Goal: Book appointment/travel/reservation

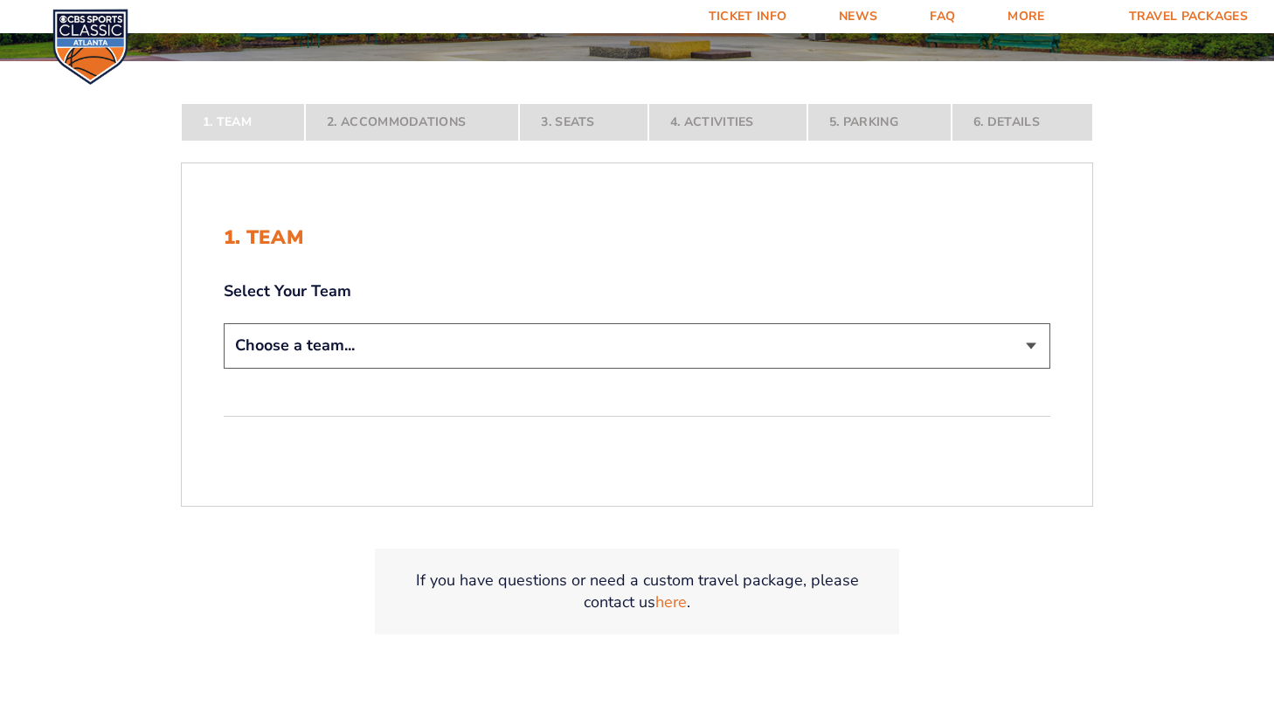
scroll to position [374, 0]
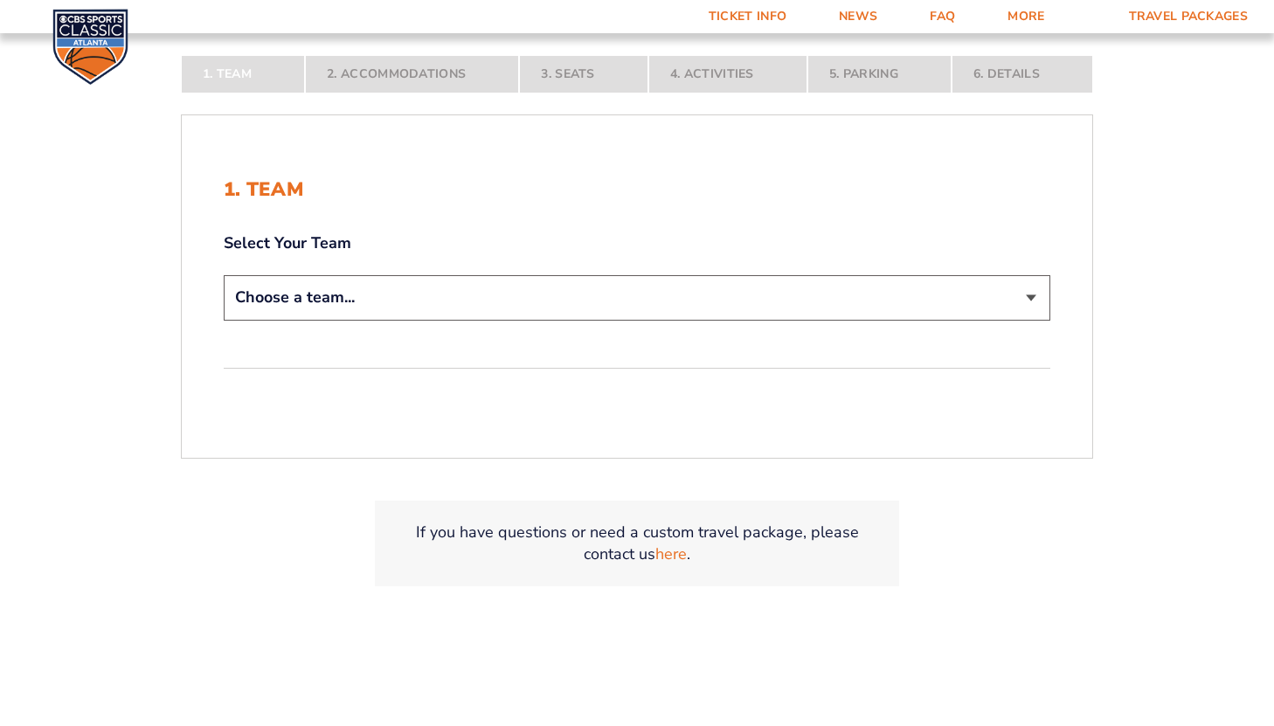
click at [546, 286] on select "Choose a team... [US_STATE] Wildcats [US_STATE] State Buckeyes [US_STATE] Tar H…" at bounding box center [637, 297] width 826 height 45
select select "12756"
click at [224, 320] on select "Choose a team... [US_STATE] Wildcats [US_STATE] State Buckeyes [US_STATE] Tar H…" at bounding box center [637, 297] width 826 height 45
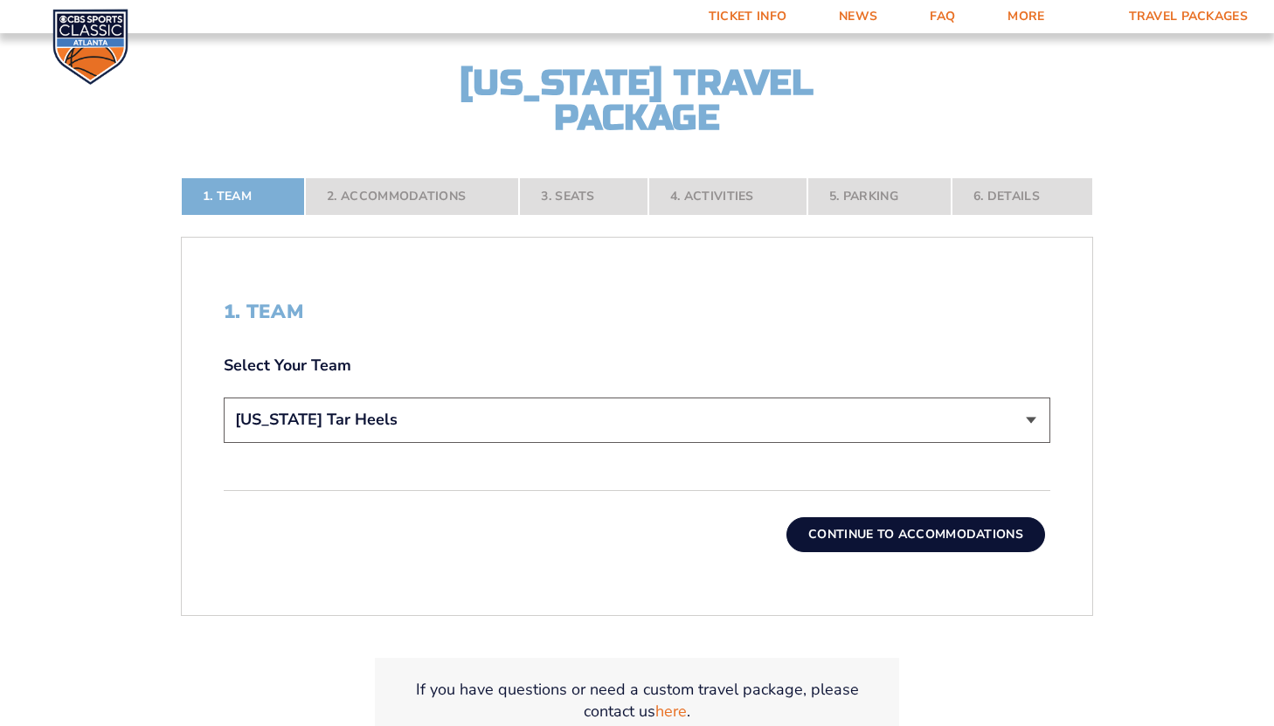
click at [837, 529] on button "Continue To Accommodations" at bounding box center [915, 534] width 259 height 35
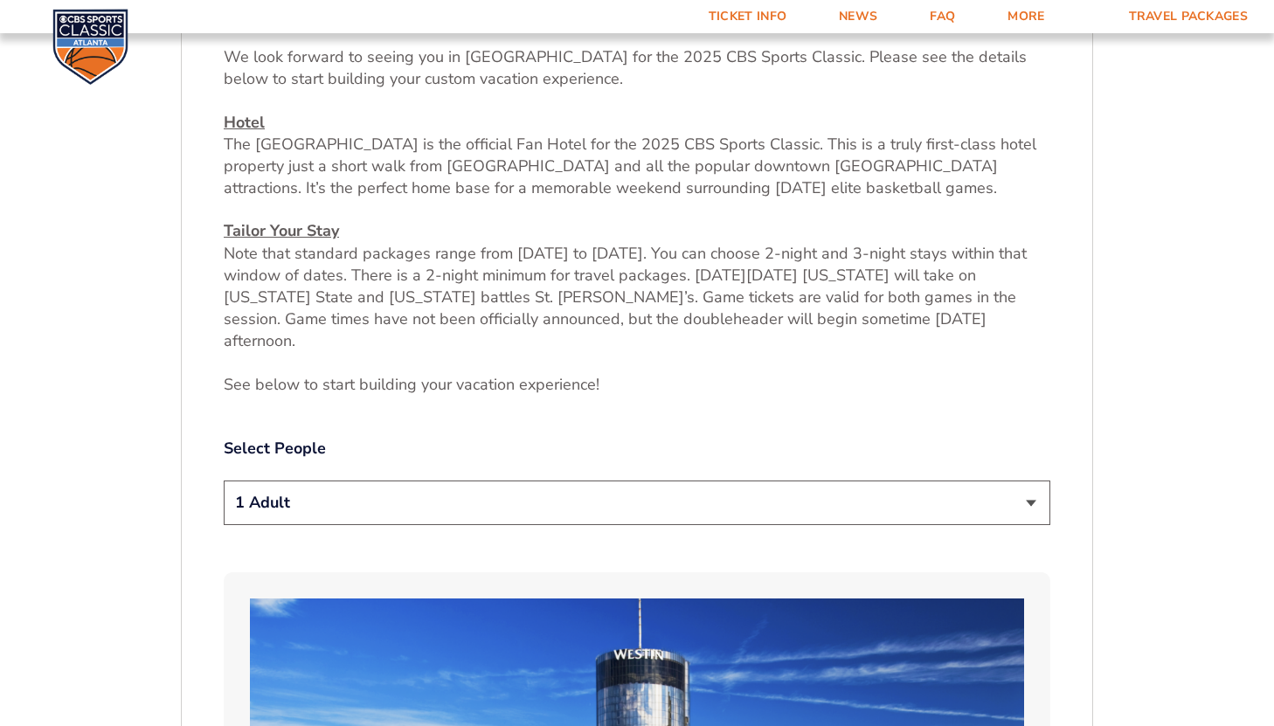
scroll to position [697, 0]
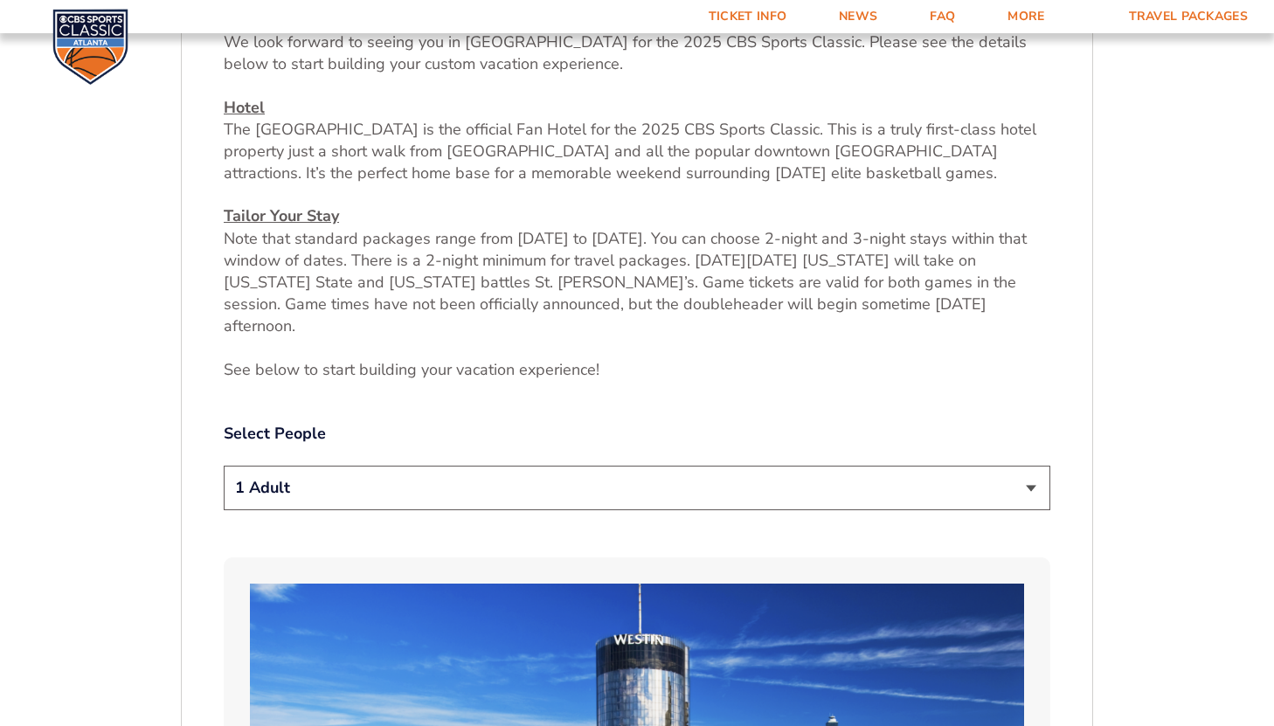
click at [811, 466] on select "1 Adult 2 Adults 3 Adults 4 Adults 2 Adults + 1 Child 2 Adults + 2 Children 2 A…" at bounding box center [637, 488] width 826 height 45
click at [224, 466] on select "1 Adult 2 Adults 3 Adults 4 Adults 2 Adults + 1 Child 2 Adults + 2 Children 2 A…" at bounding box center [637, 488] width 826 height 45
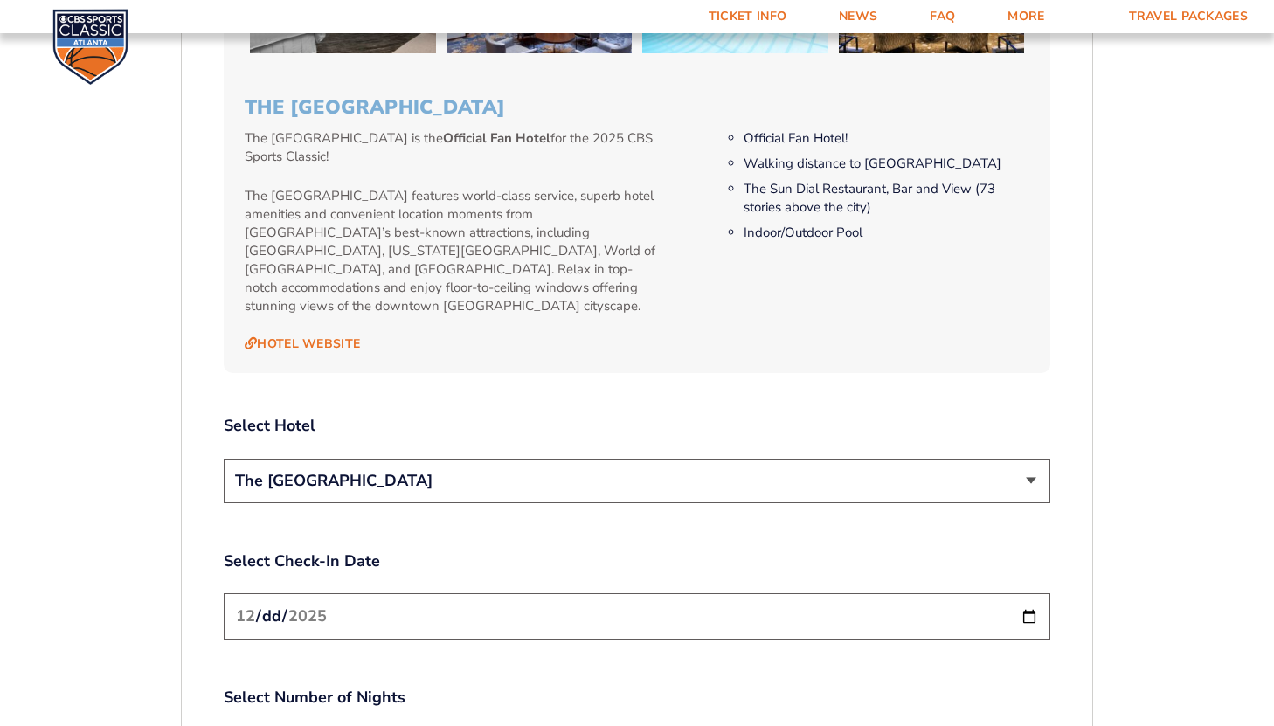
scroll to position [1831, 0]
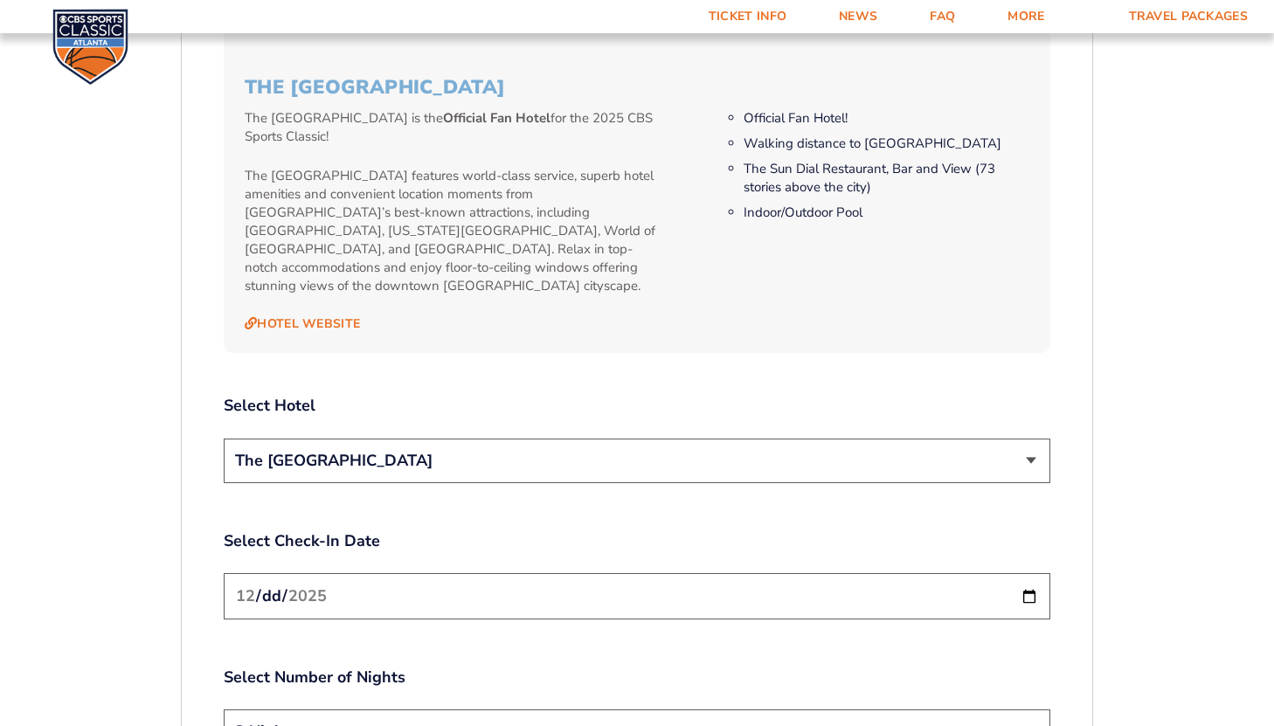
click at [790, 439] on select "The [GEOGRAPHIC_DATA]" at bounding box center [637, 461] width 826 height 45
click at [224, 439] on select "The [GEOGRAPHIC_DATA]" at bounding box center [637, 461] width 826 height 45
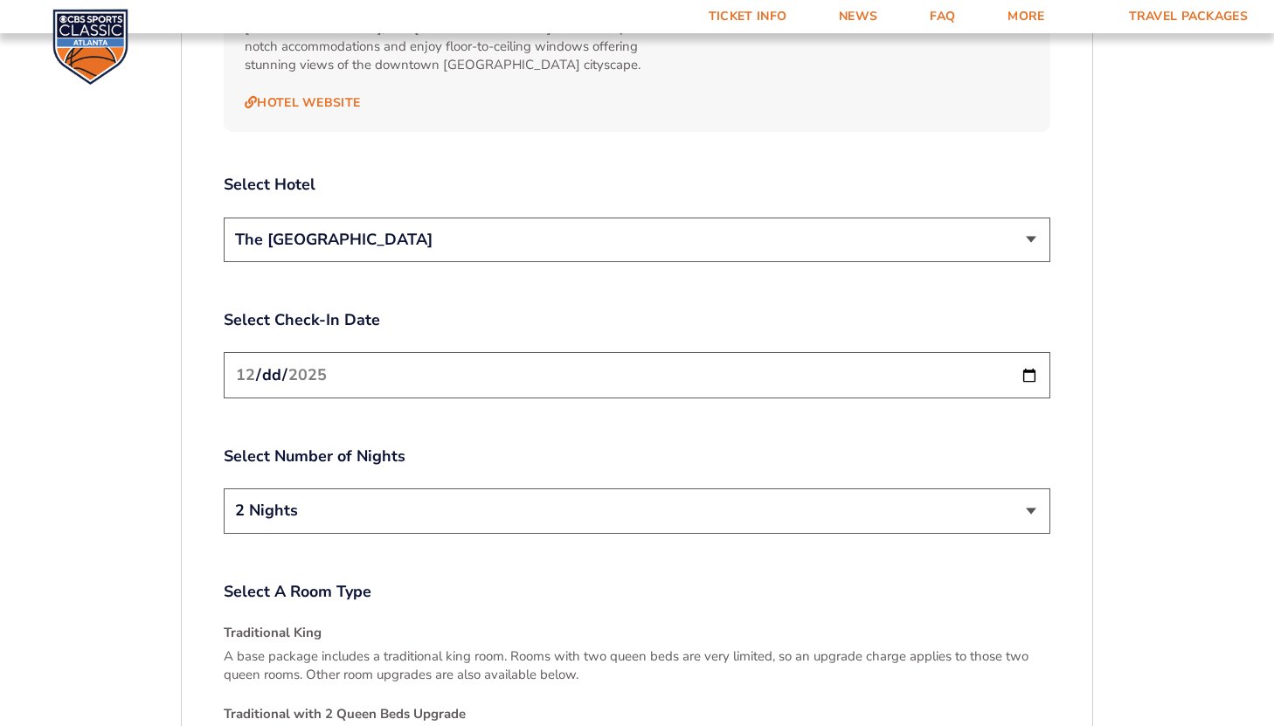
scroll to position [2086, 0]
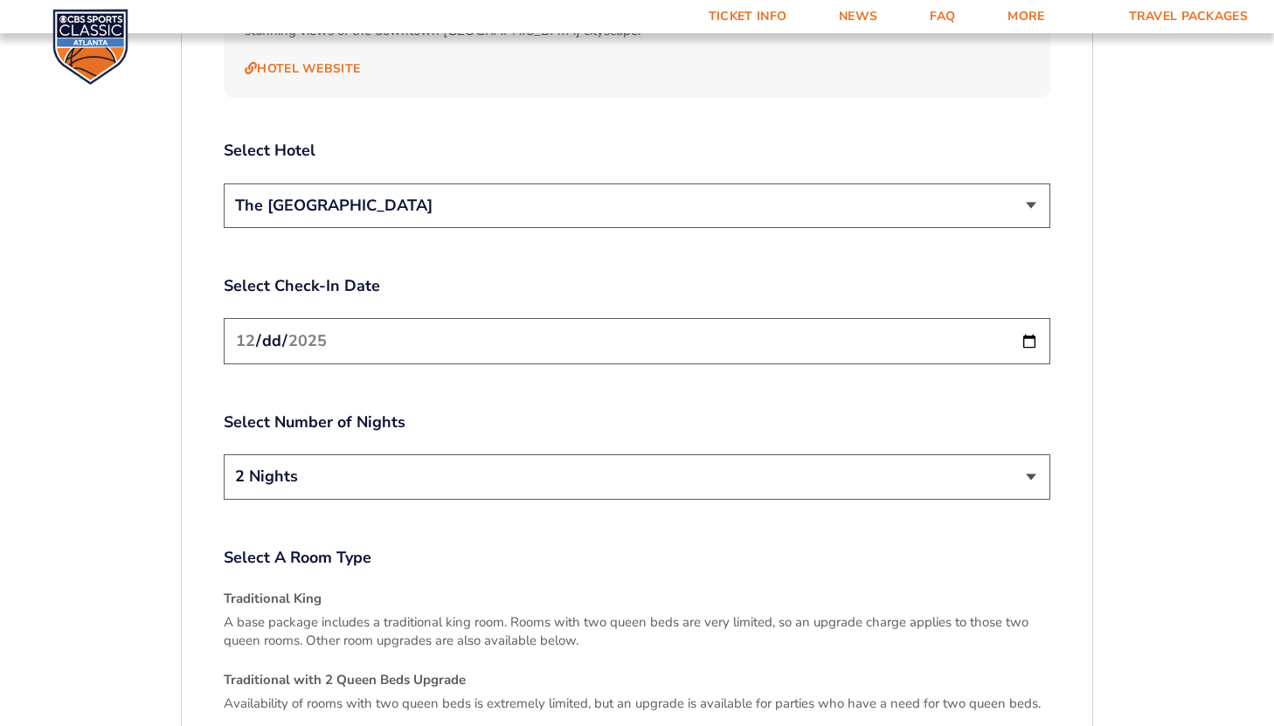
click at [773, 318] on input "[DATE]" at bounding box center [637, 341] width 826 height 46
click at [1032, 318] on input "[DATE]" at bounding box center [637, 341] width 826 height 46
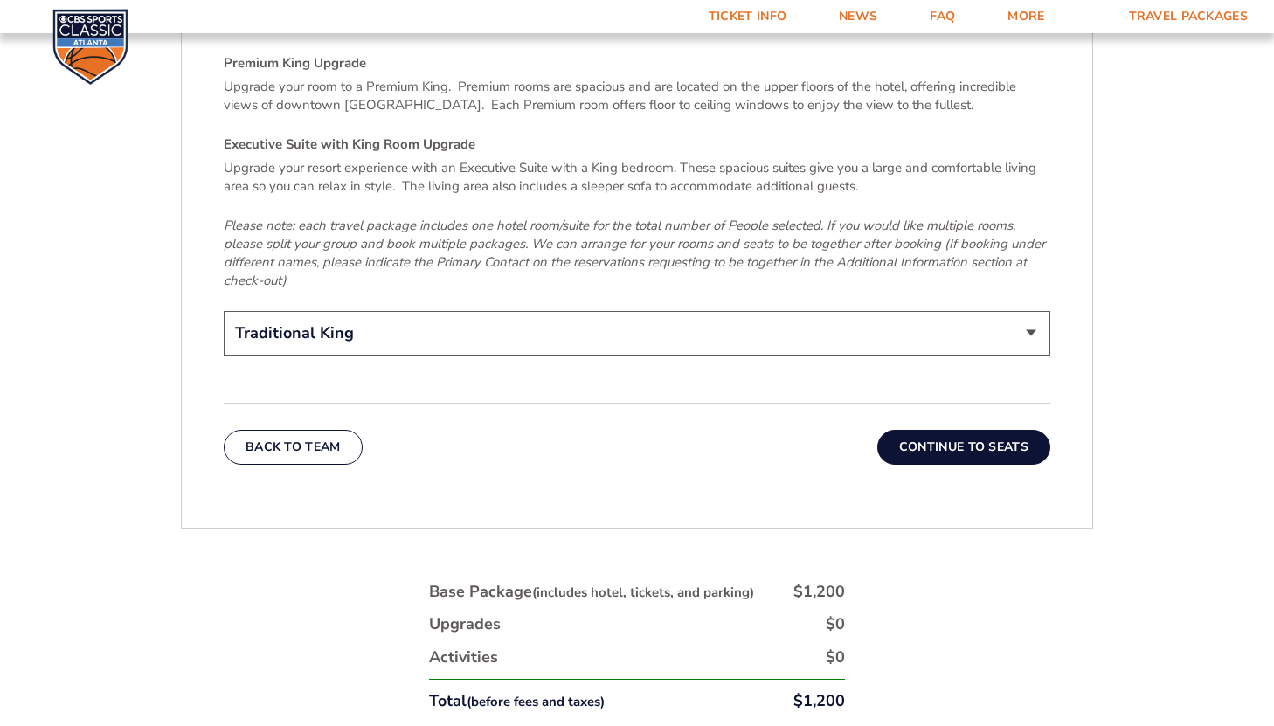
scroll to position [2864, 0]
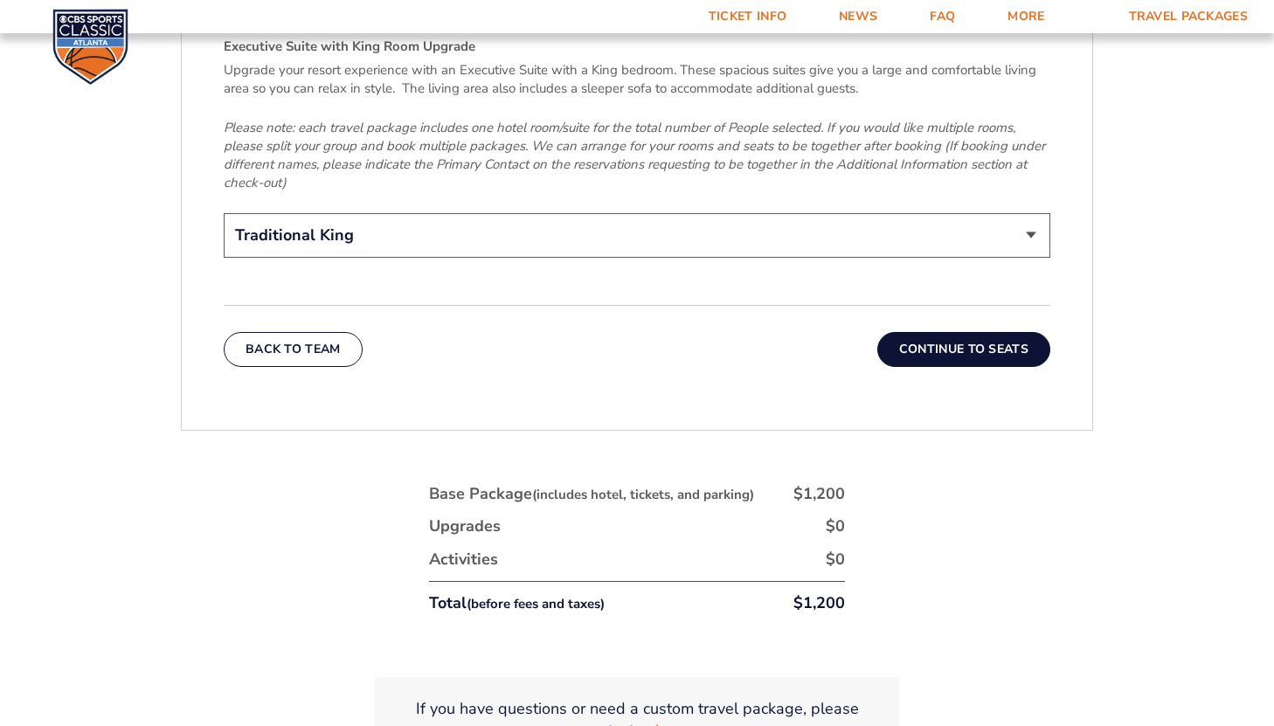
click at [901, 332] on button "Continue To Seats" at bounding box center [963, 349] width 173 height 35
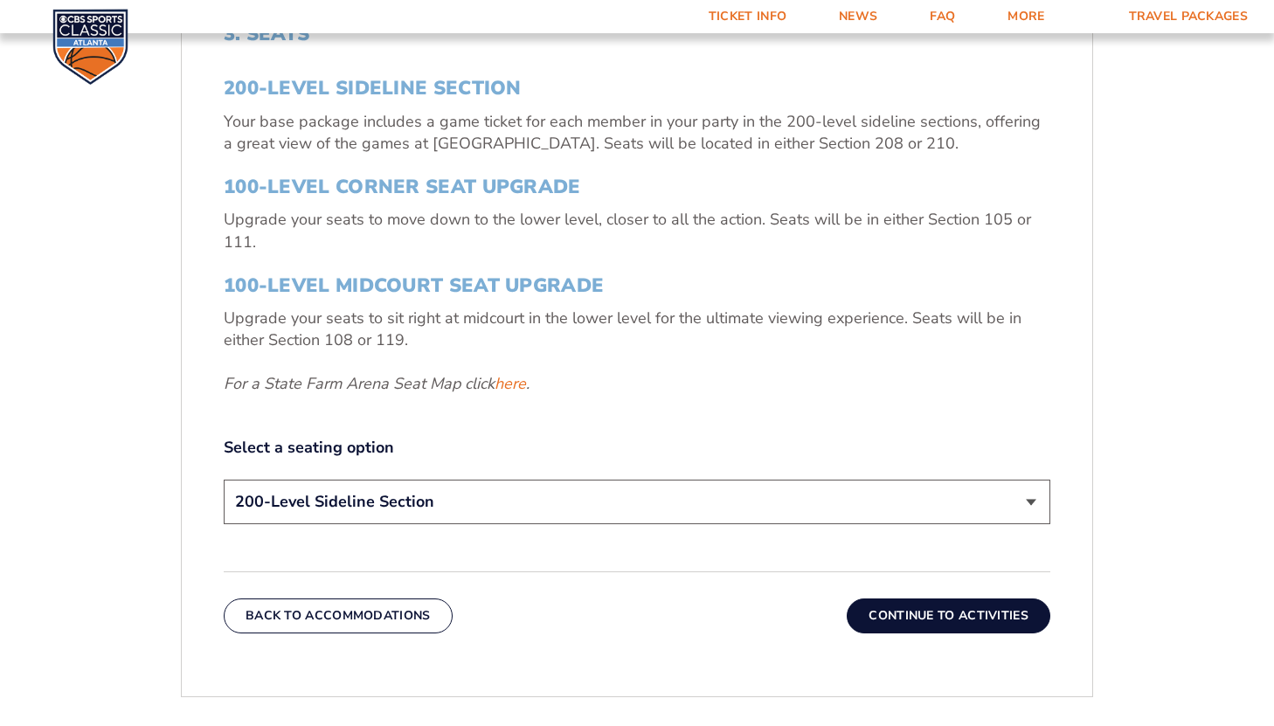
scroll to position [656, 0]
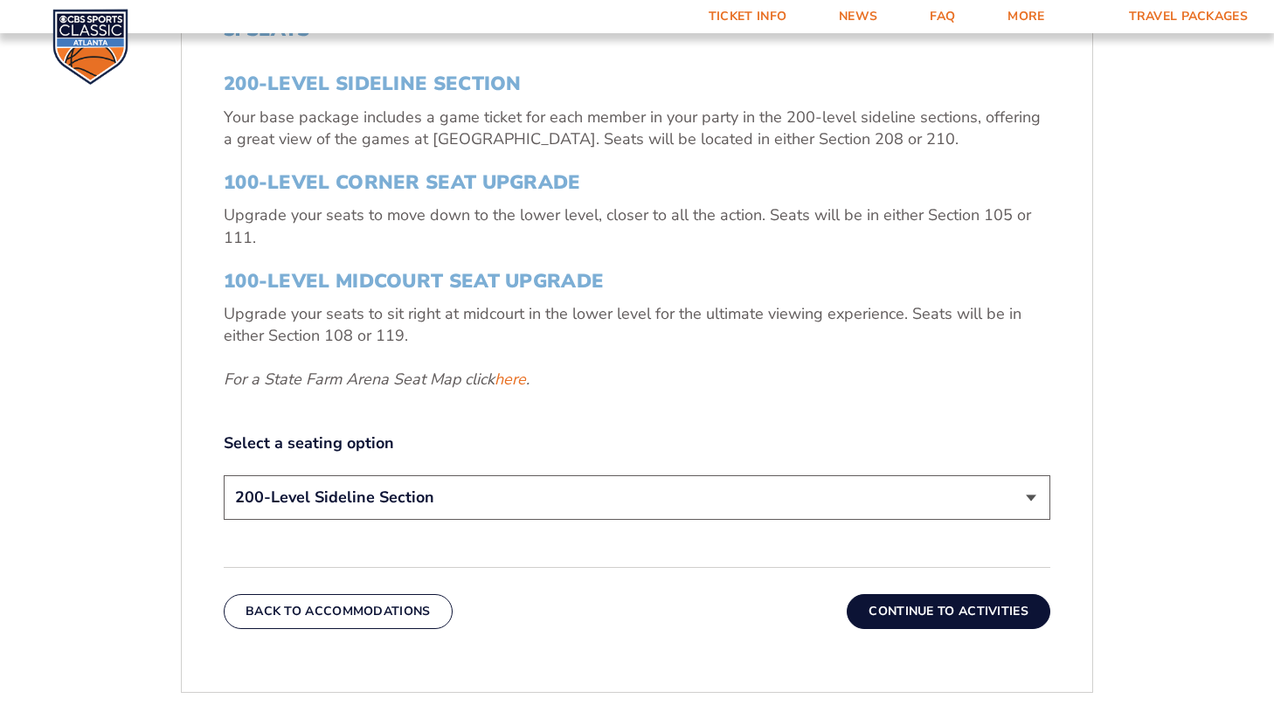
click at [788, 487] on select "200-Level Sideline Section 100-Level Corner Seat Upgrade (+$120 per person) 100…" at bounding box center [637, 497] width 826 height 45
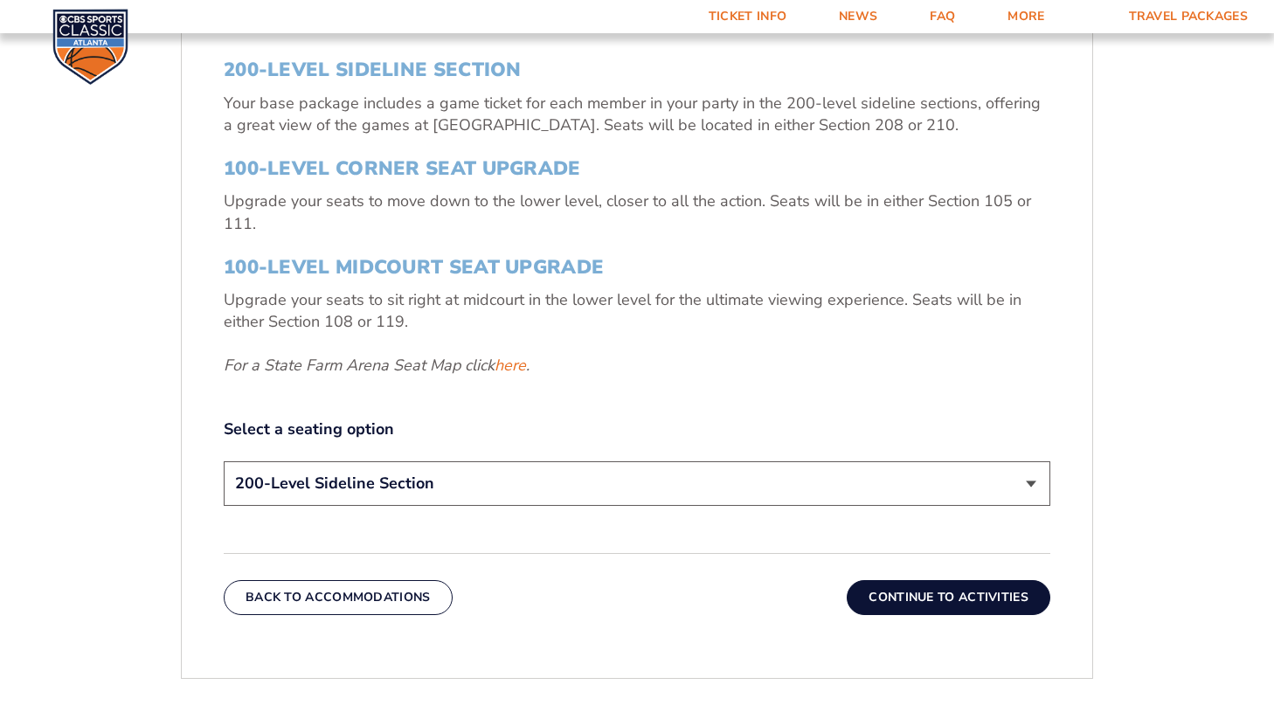
click at [878, 597] on button "Continue To Activities" at bounding box center [949, 597] width 204 height 35
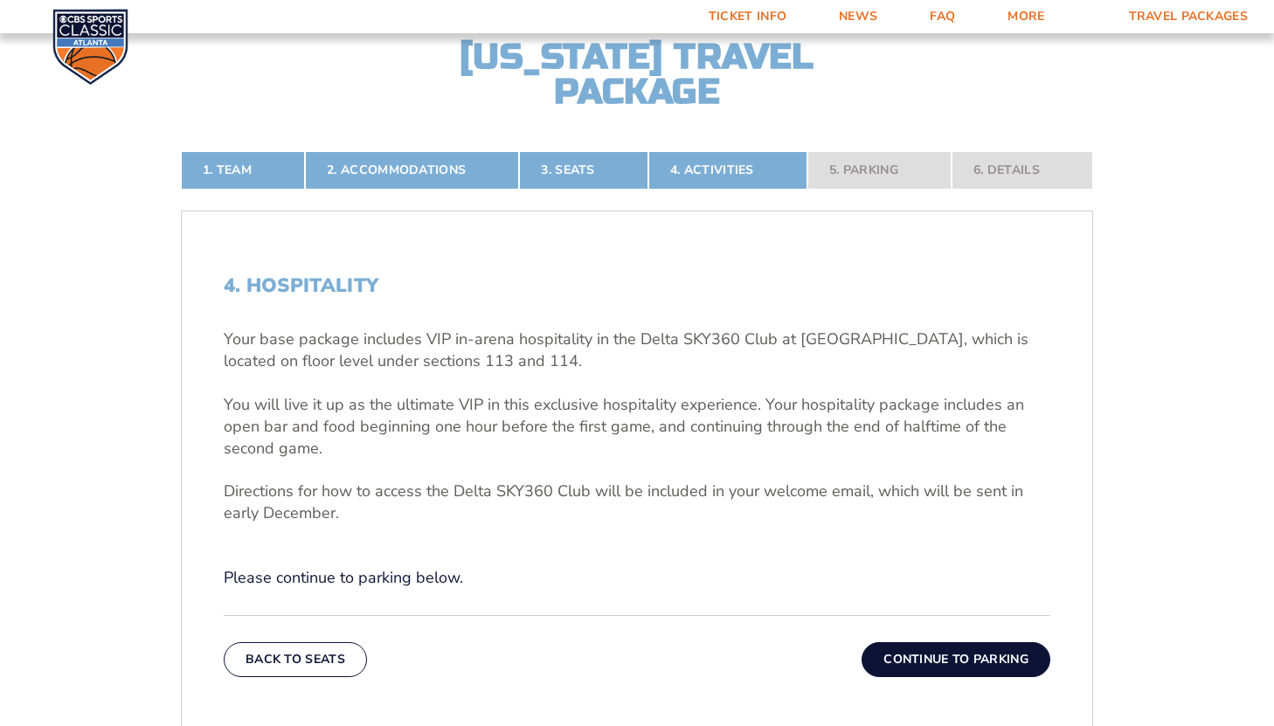
scroll to position [410, 0]
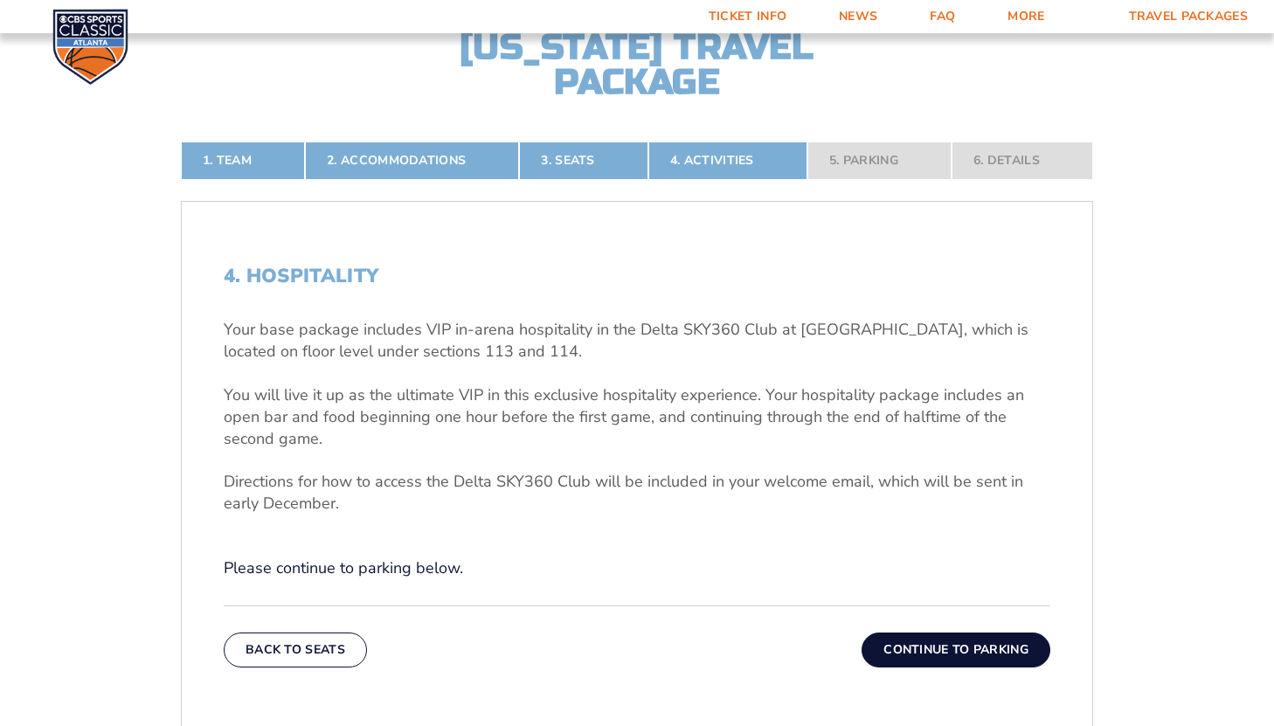
click at [896, 645] on button "Continue To Parking" at bounding box center [955, 649] width 189 height 35
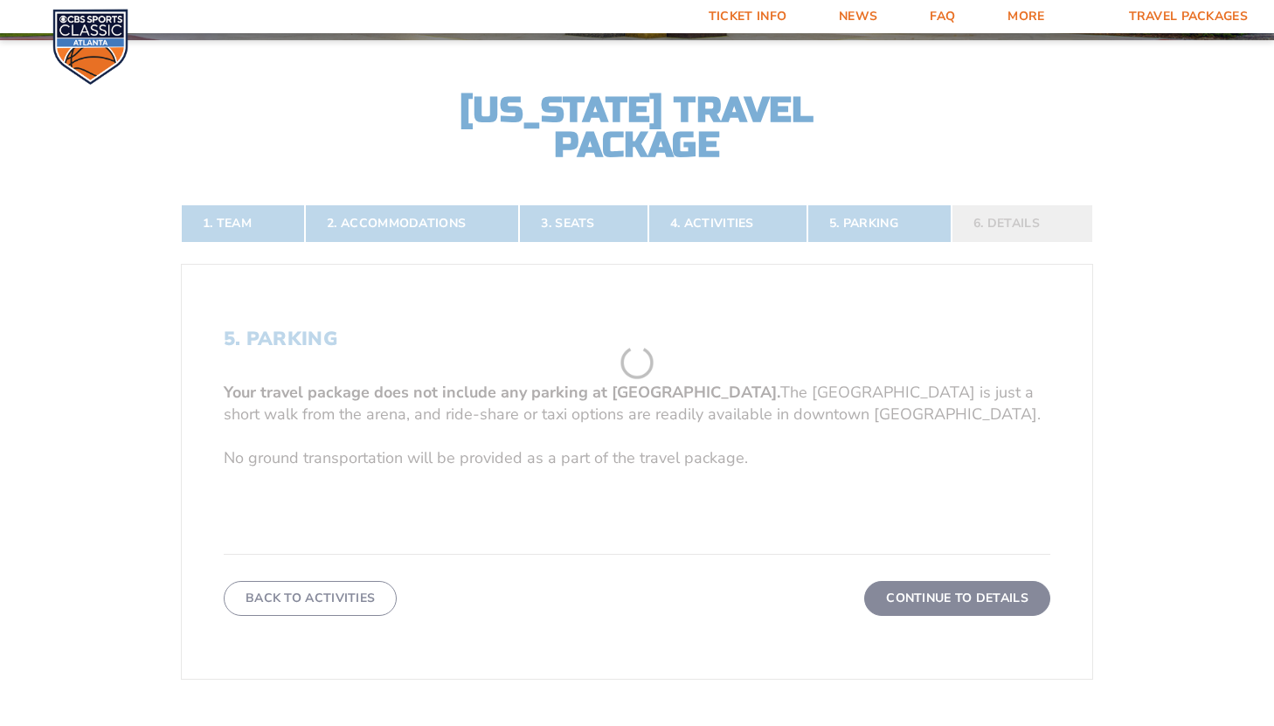
scroll to position [342, 0]
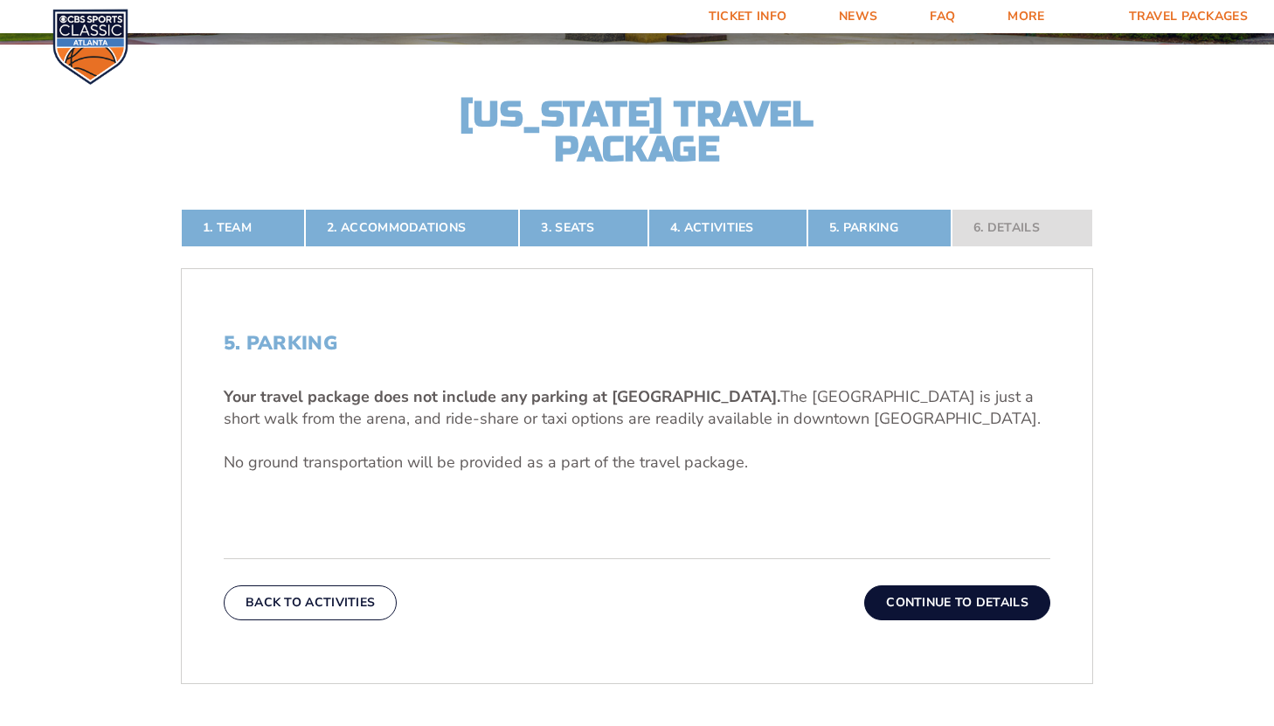
click at [888, 598] on button "Continue To Details" at bounding box center [957, 602] width 186 height 35
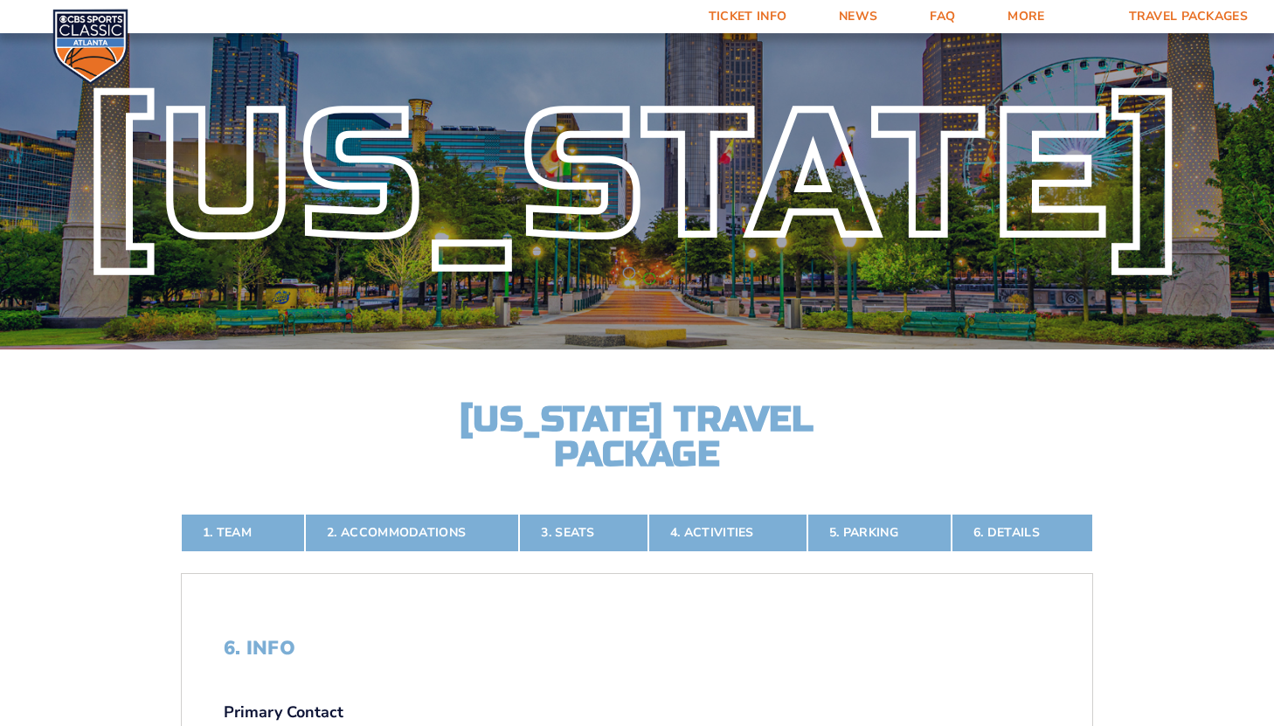
scroll to position [0, 0]
